Goal: Task Accomplishment & Management: Complete application form

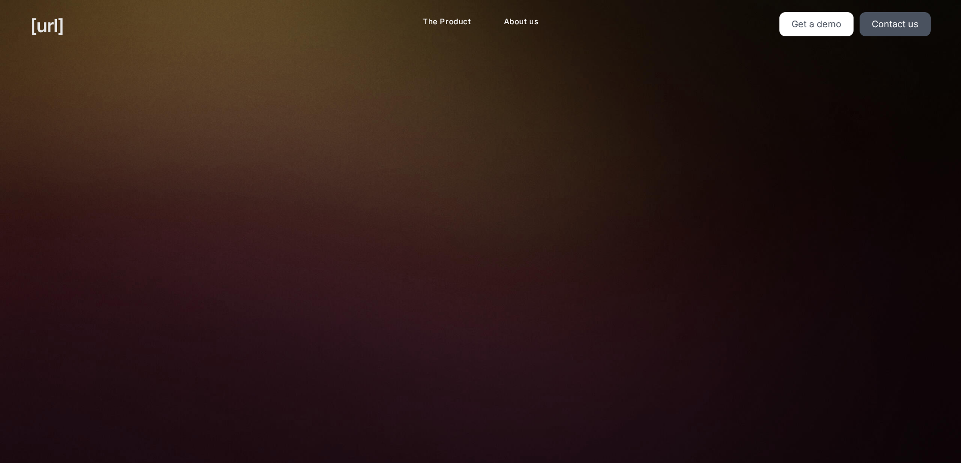
click at [59, 25] on link "[URL]" at bounding box center [46, 25] width 33 height 27
click at [454, 16] on link "The Product" at bounding box center [447, 22] width 65 height 20
click at [800, 26] on link "Get a demo" at bounding box center [816, 24] width 74 height 24
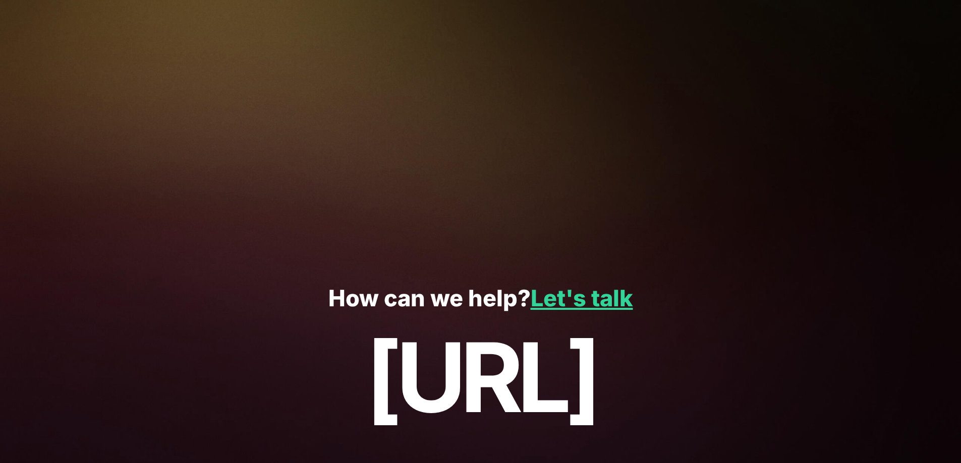
scroll to position [206, 0]
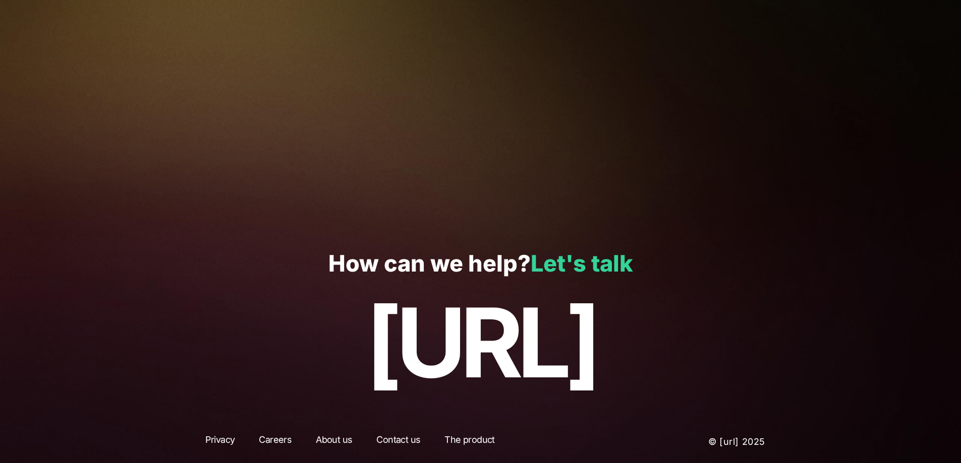
click at [573, 261] on link "Let's talk" at bounding box center [582, 264] width 102 height 28
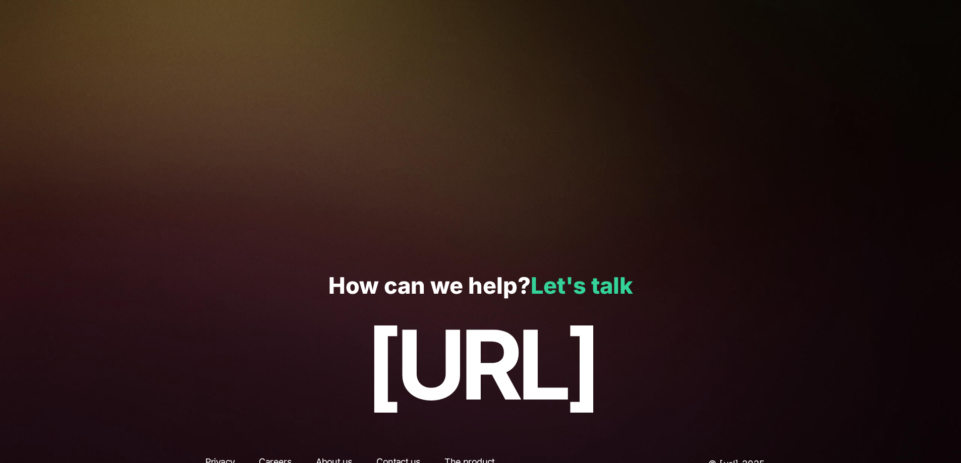
scroll to position [206, 0]
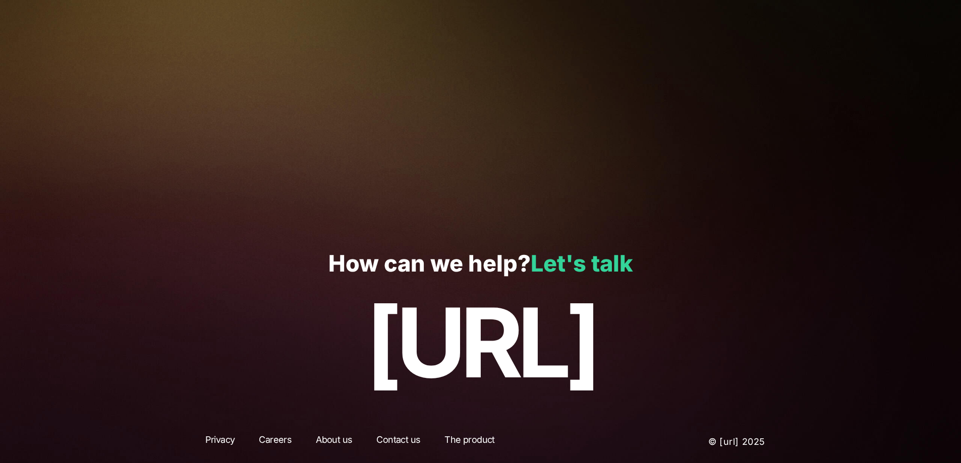
click at [561, 263] on link "Let's talk" at bounding box center [582, 264] width 102 height 28
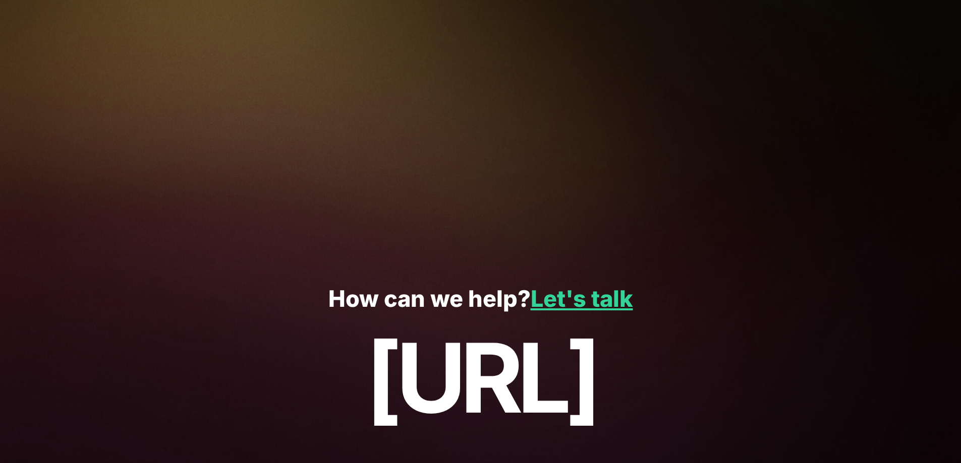
scroll to position [206, 0]
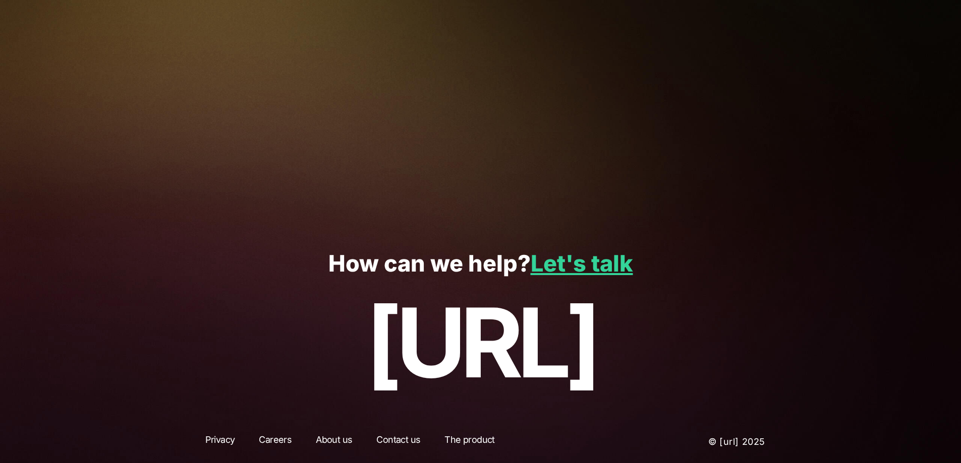
click at [336, 441] on link "About us" at bounding box center [334, 442] width 54 height 18
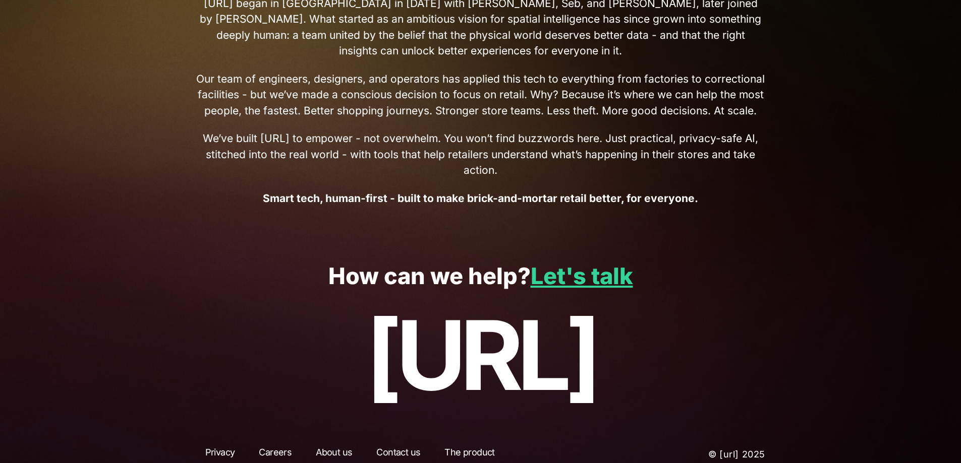
scroll to position [463, 0]
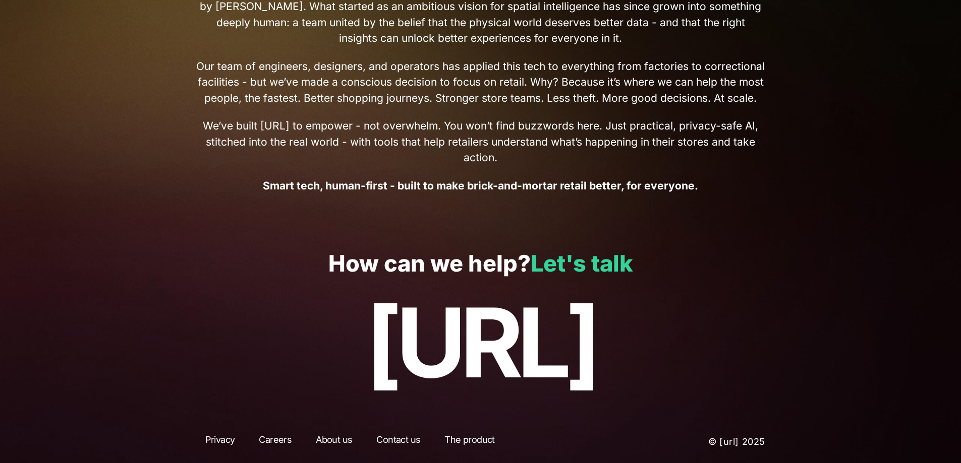
click at [568, 266] on link "Let's talk" at bounding box center [582, 264] width 102 height 28
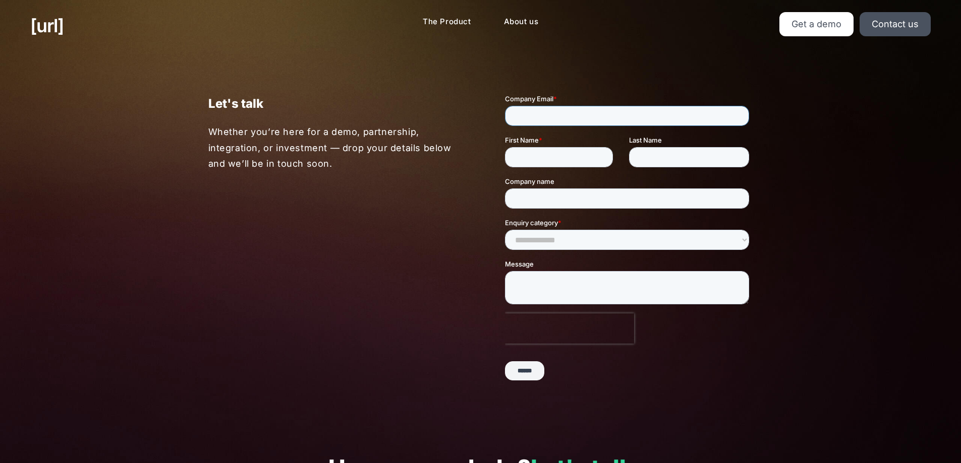
click at [531, 118] on input "Company Email *" at bounding box center [626, 116] width 244 height 20
